Goal: Task Accomplishment & Management: Use online tool/utility

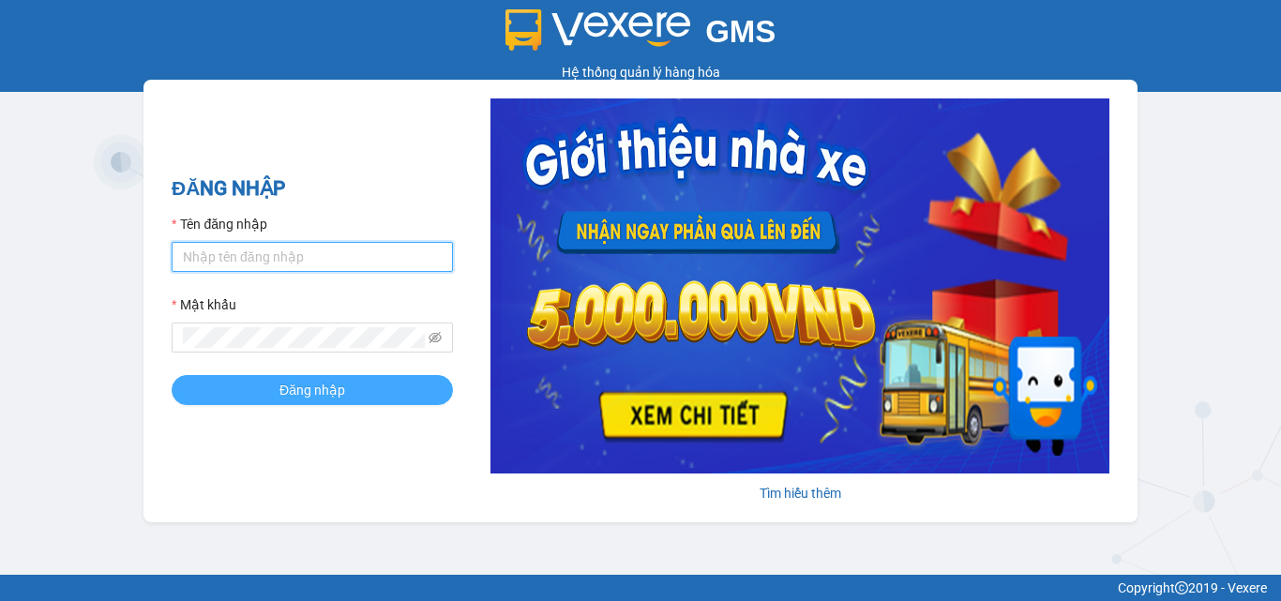
type input "dienkhanh.phucanex"
click at [323, 397] on span "Đăng nhập" at bounding box center [312, 390] width 66 height 21
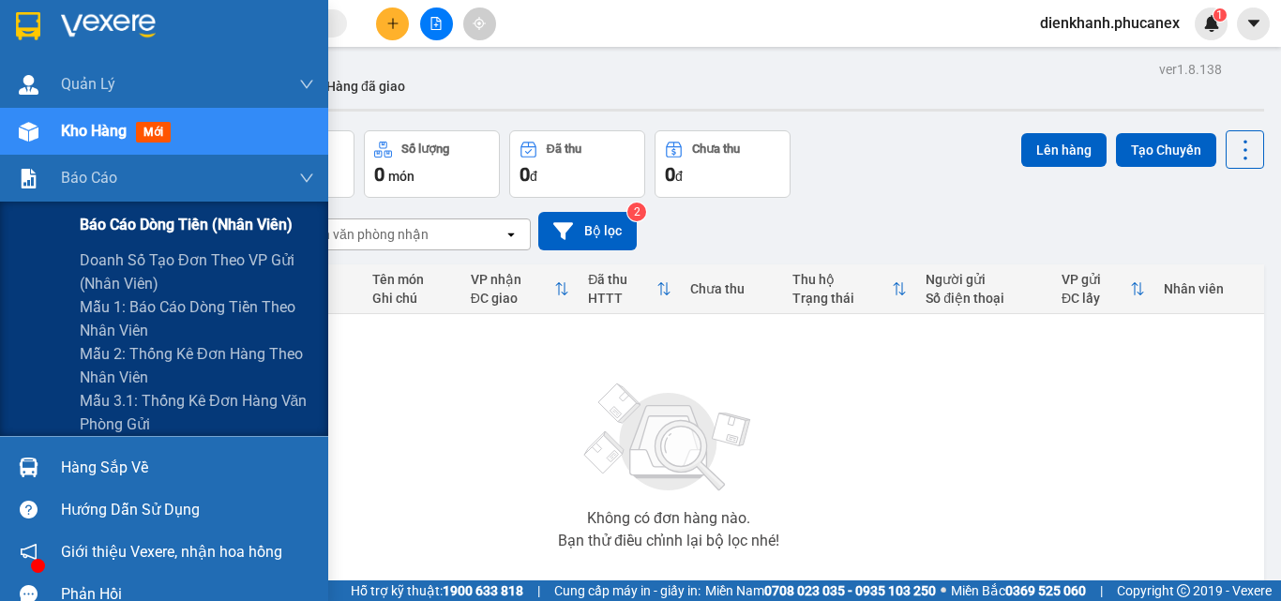
drag, startPoint x: 102, startPoint y: 218, endPoint x: 153, endPoint y: 220, distance: 50.7
click at [111, 219] on span "Báo cáo dòng tiền (nhân viên)" at bounding box center [186, 224] width 213 height 23
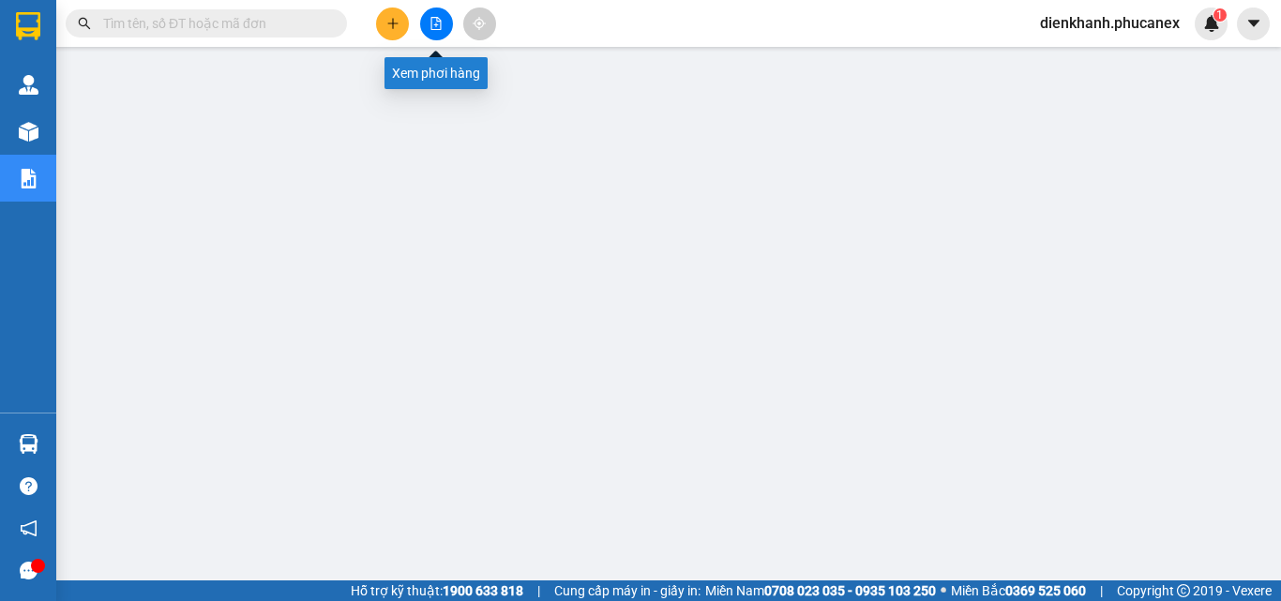
click at [436, 25] on icon "file-add" at bounding box center [436, 23] width 10 height 13
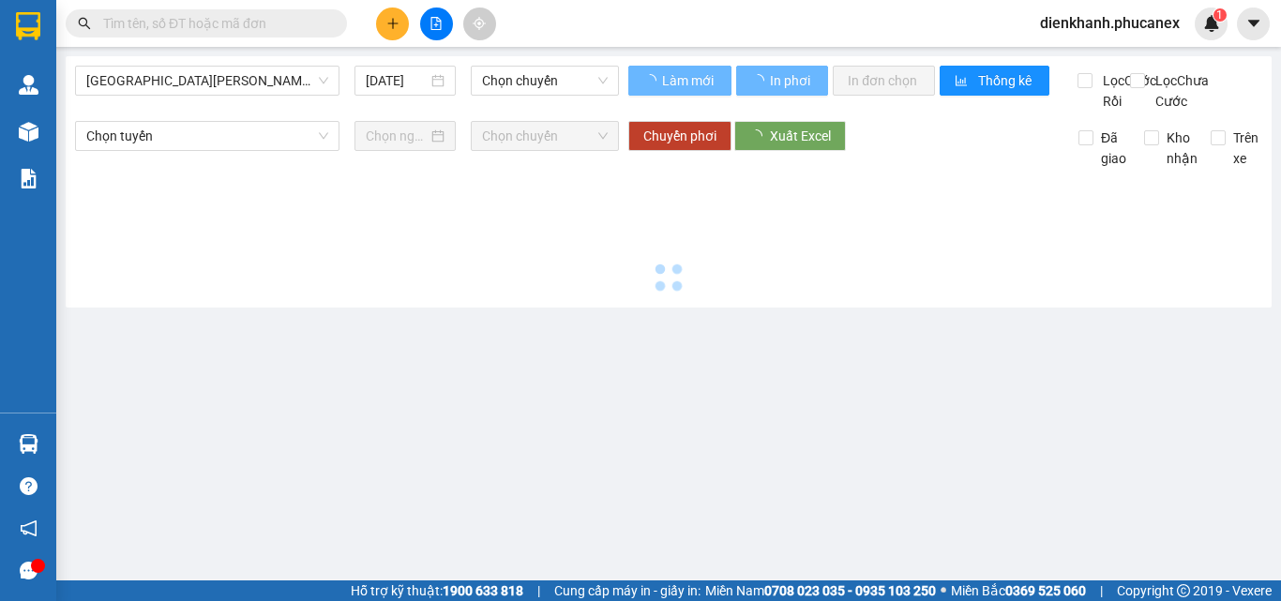
type input "[DATE]"
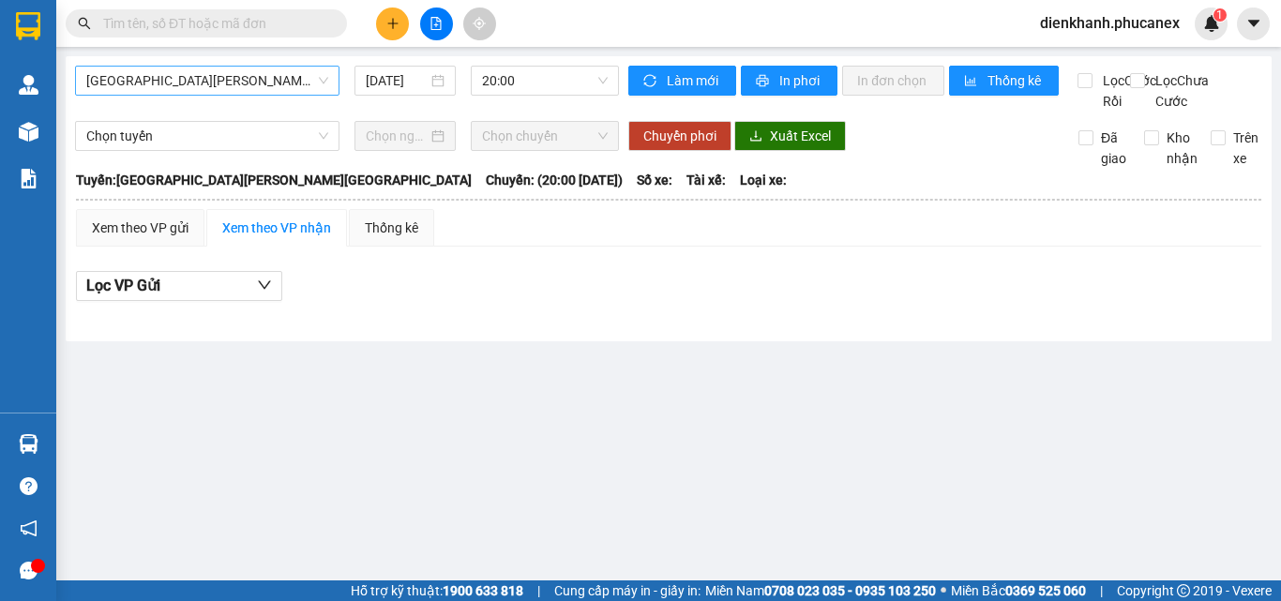
click at [247, 83] on span "Nha Trang - Sài Gòn" at bounding box center [207, 81] width 242 height 28
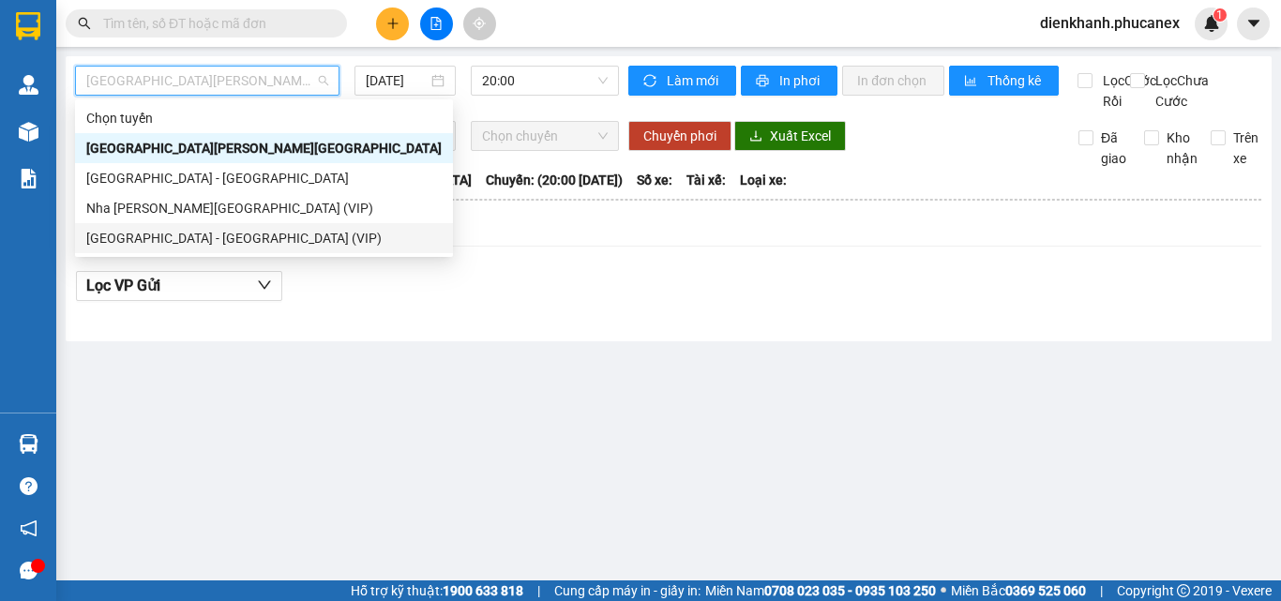
drag, startPoint x: 189, startPoint y: 236, endPoint x: 275, endPoint y: 186, distance: 99.2
click at [190, 234] on div "Sài Gòn - Nha Trang (VIP)" at bounding box center [263, 238] width 355 height 21
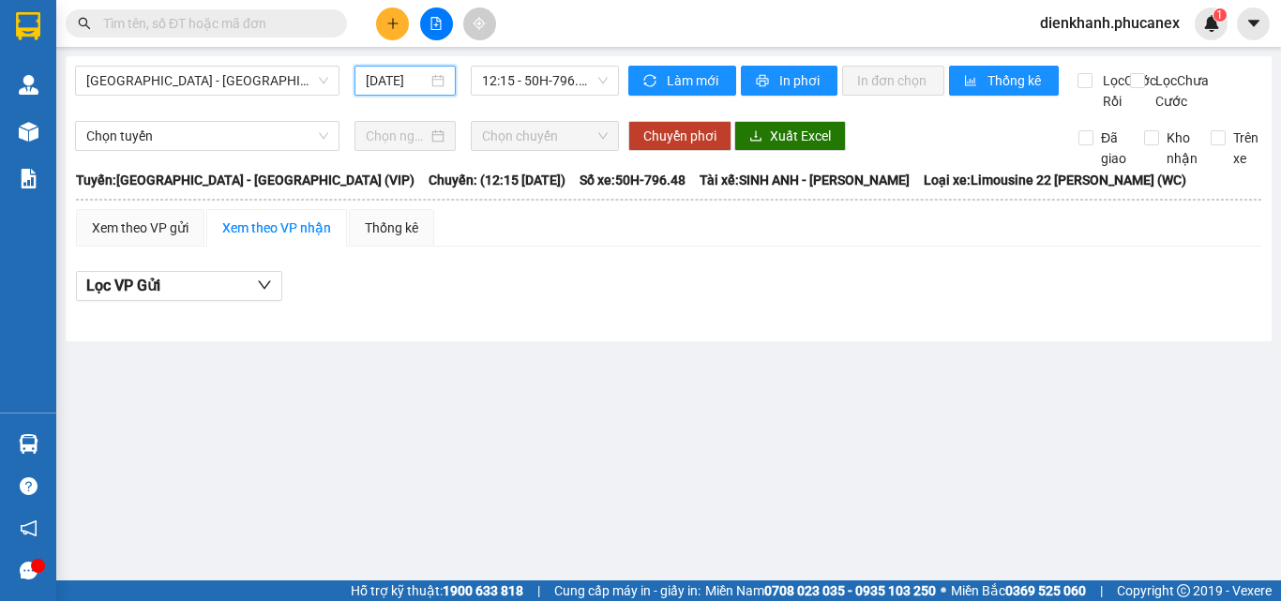
drag, startPoint x: 401, startPoint y: 79, endPoint x: 414, endPoint y: 125, distance: 47.8
click at [403, 83] on input "15/08/2025" at bounding box center [397, 80] width 62 height 21
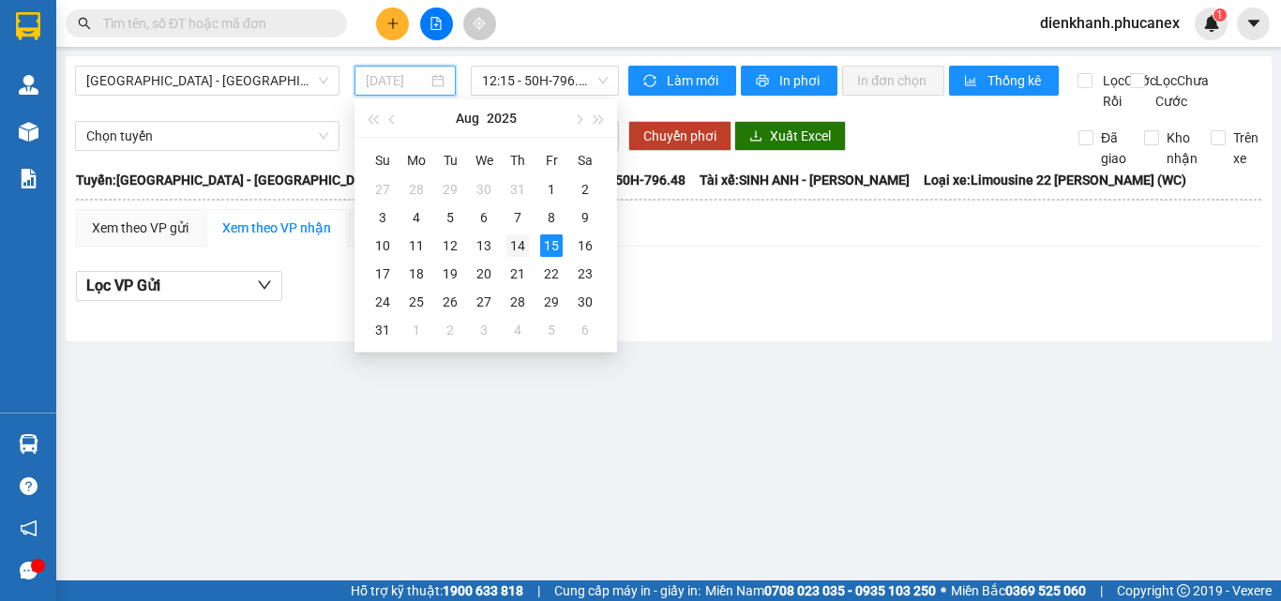
click at [515, 245] on div "14" at bounding box center [517, 245] width 22 height 22
type input "14/08/2025"
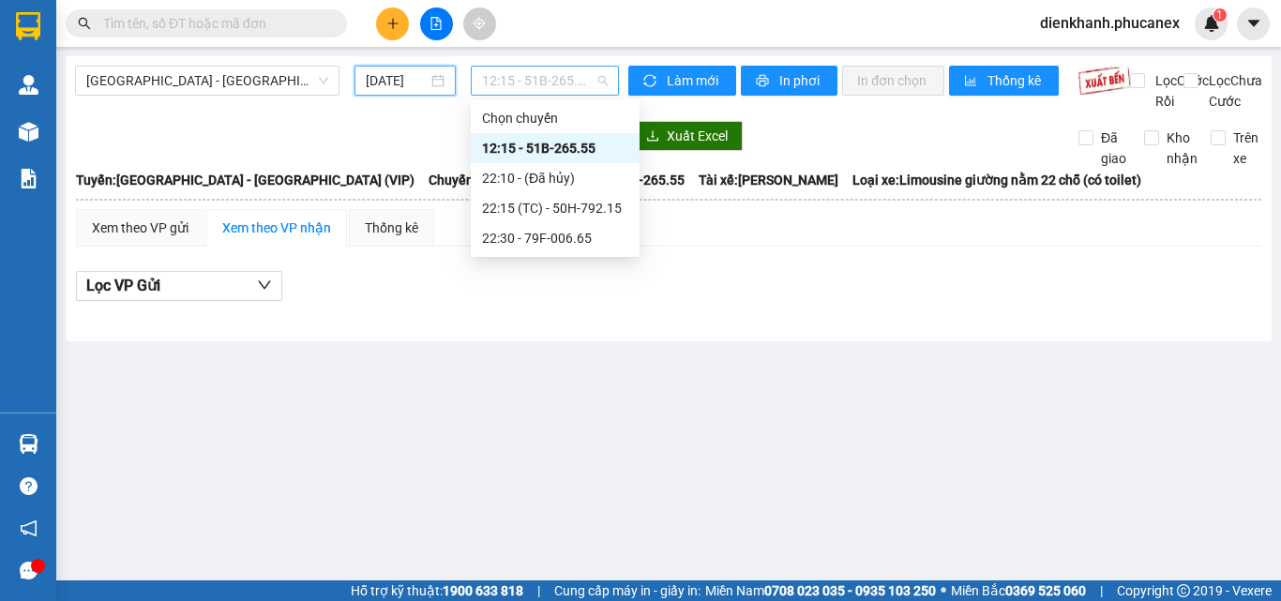
click at [535, 85] on span "12:15 - 51B-265.55" at bounding box center [545, 81] width 126 height 28
click at [562, 239] on div "22:30 - 79F-006.65" at bounding box center [555, 238] width 146 height 21
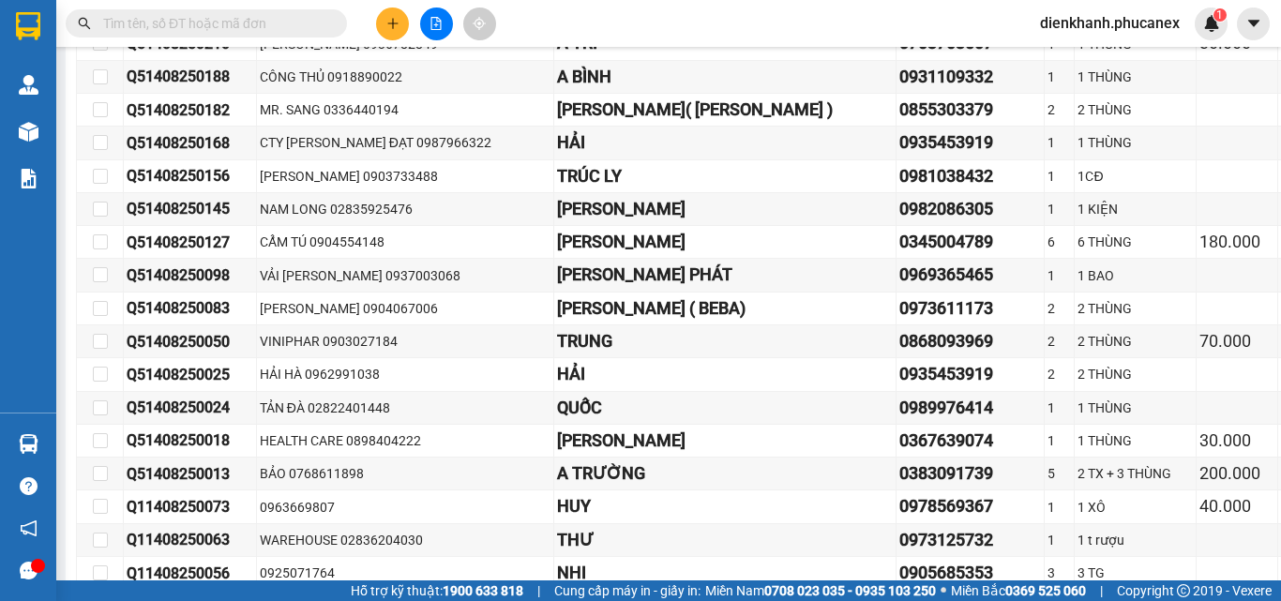
scroll to position [14624, 0]
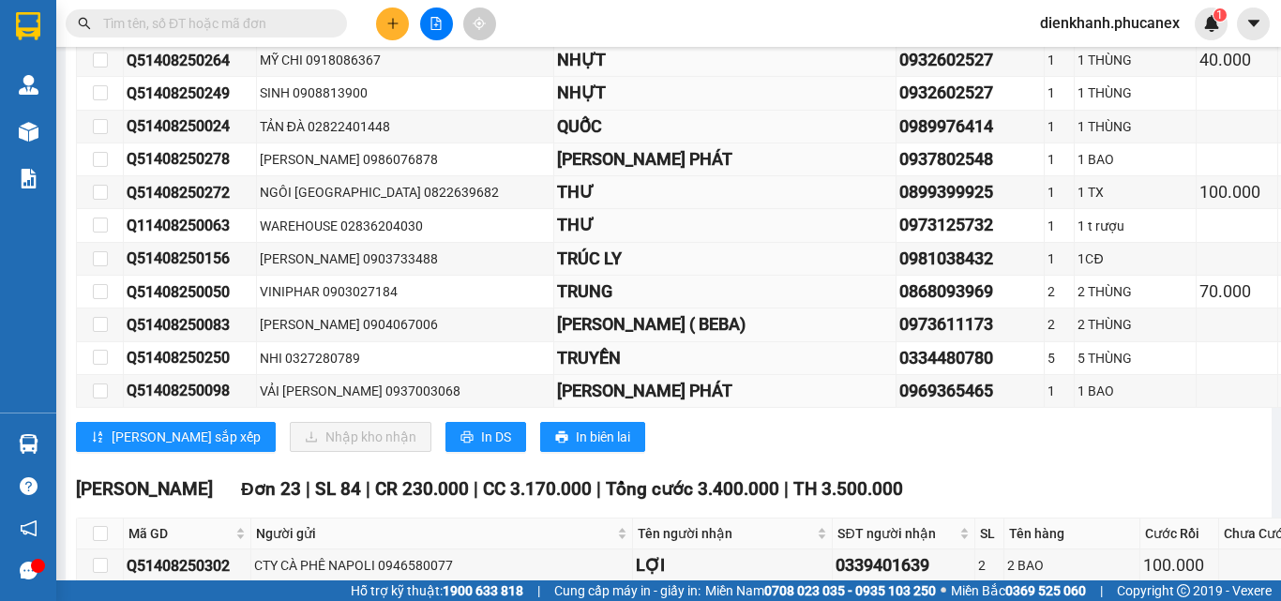
checkbox input "true"
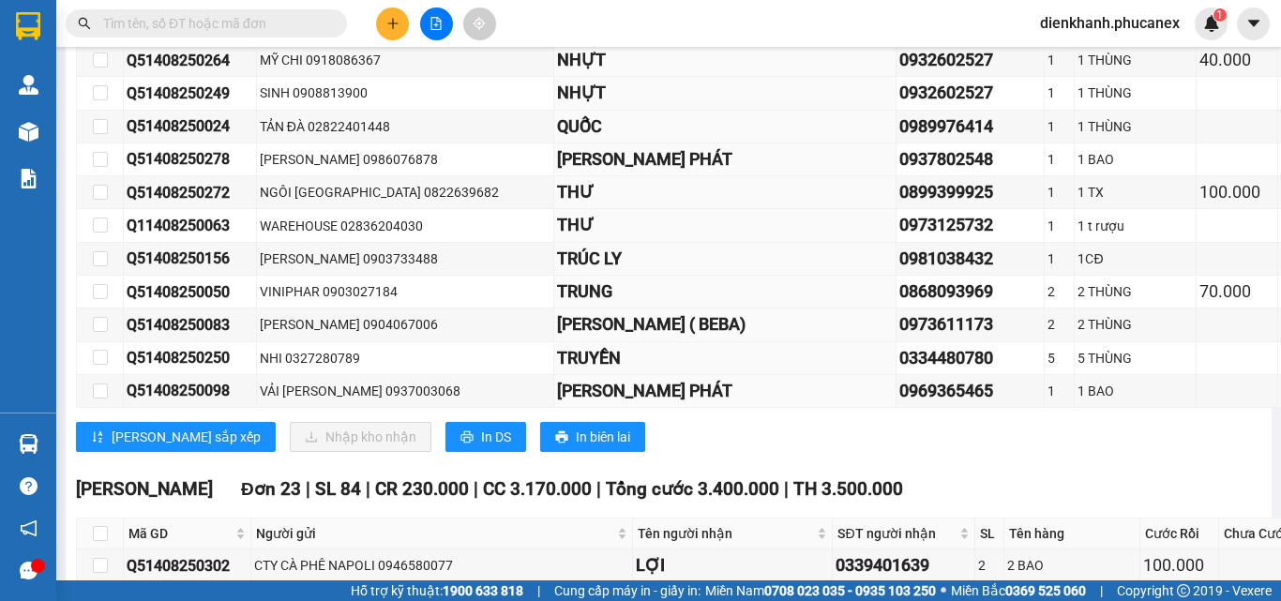
checkbox input "true"
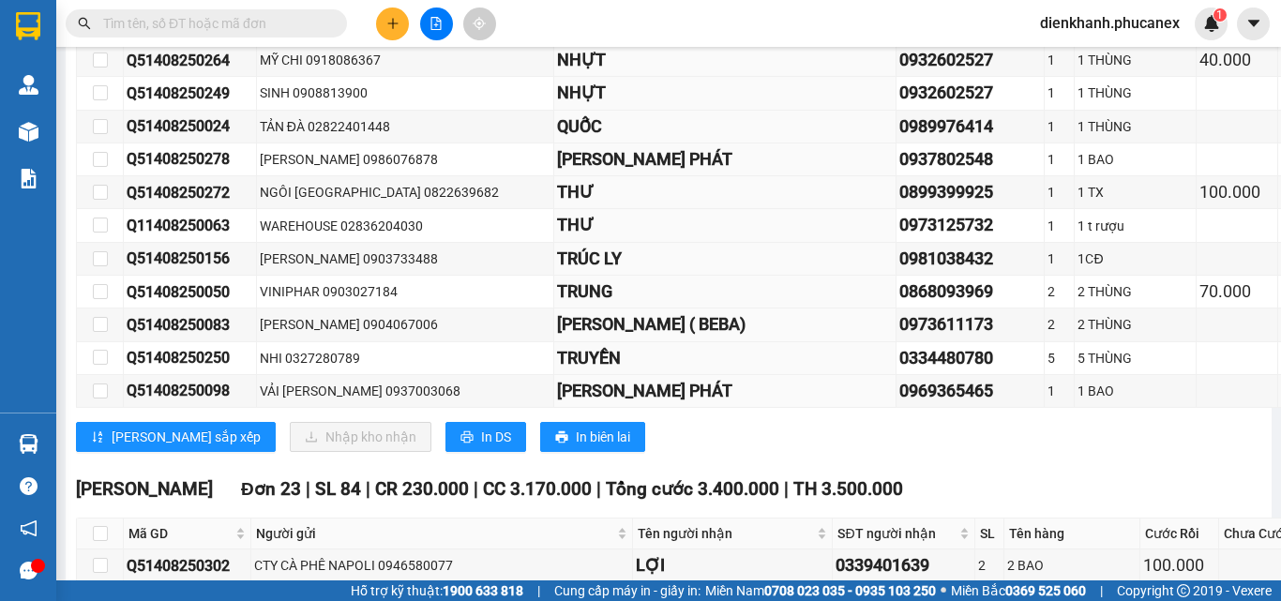
checkbox input "true"
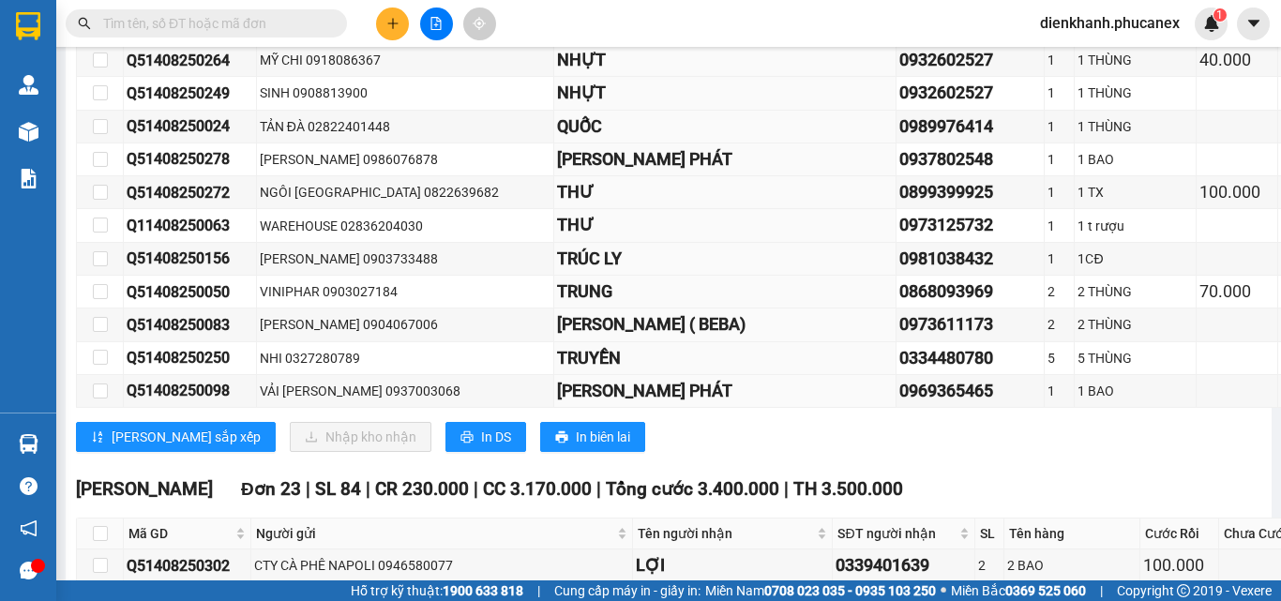
checkbox input "true"
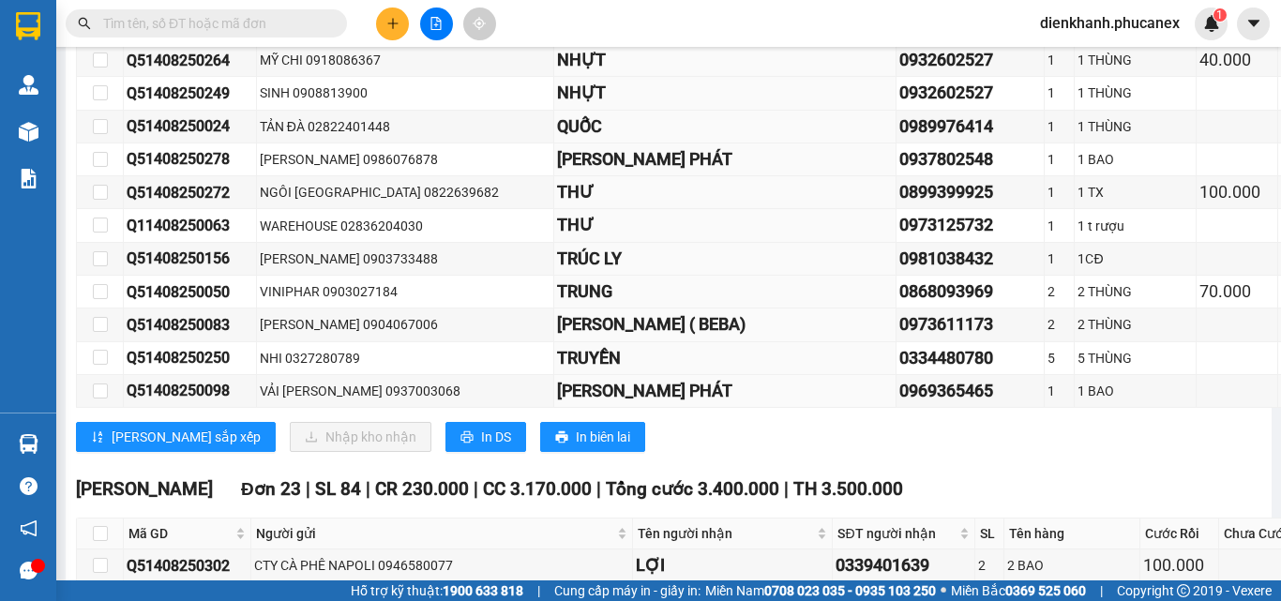
checkbox input "true"
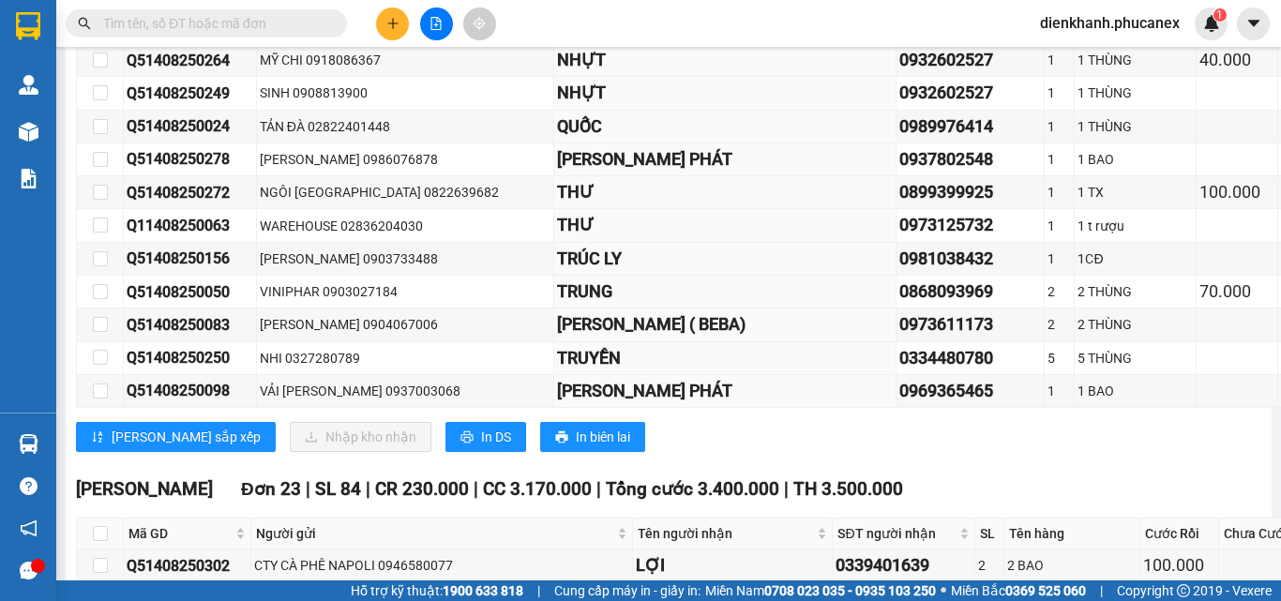
checkbox input "true"
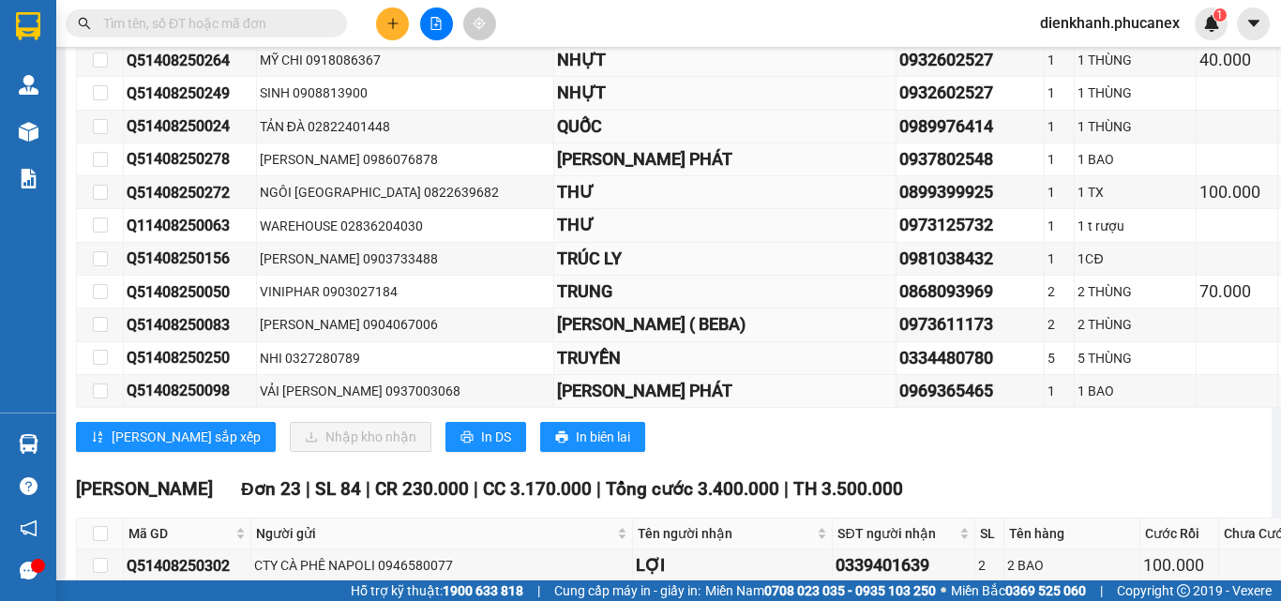
checkbox input "true"
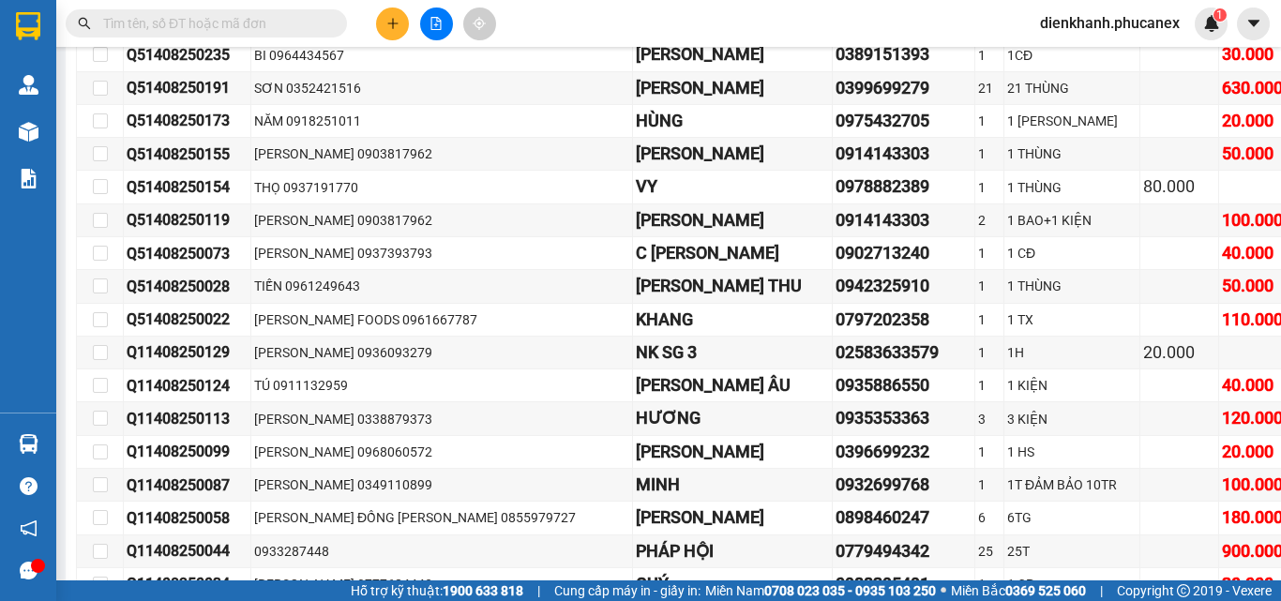
scroll to position [15468, 0]
